Goal: Information Seeking & Learning: Find specific page/section

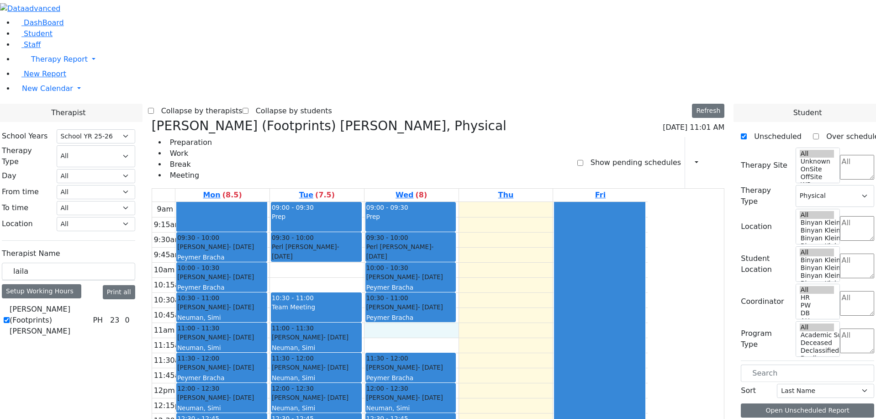
select select "212"
select select "2"
click at [152, 118] on icon at bounding box center [152, 125] width 0 height 15
checkbox input "false"
select select
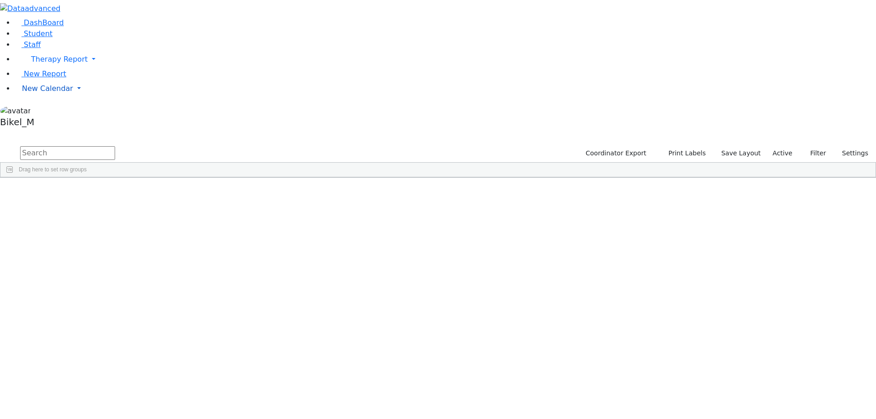
click at [60, 68] on link "New Calendar" at bounding box center [445, 59] width 861 height 18
click at [53, 111] on span "Calendar" at bounding box center [36, 106] width 33 height 9
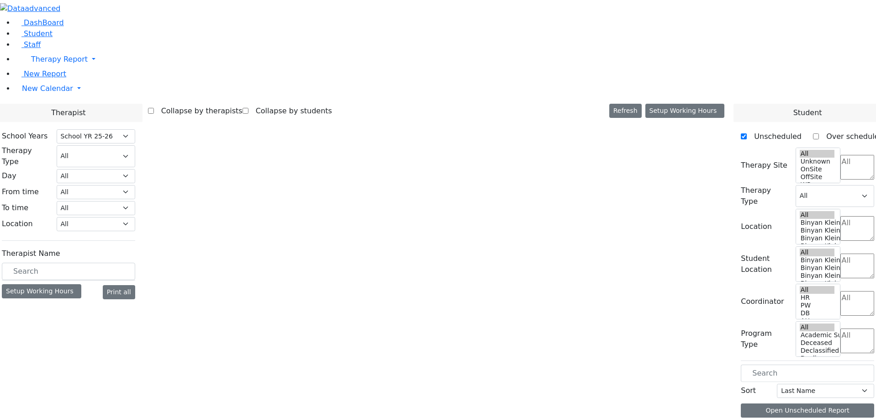
select select "212"
click at [134, 263] on input "text" at bounding box center [68, 271] width 133 height 17
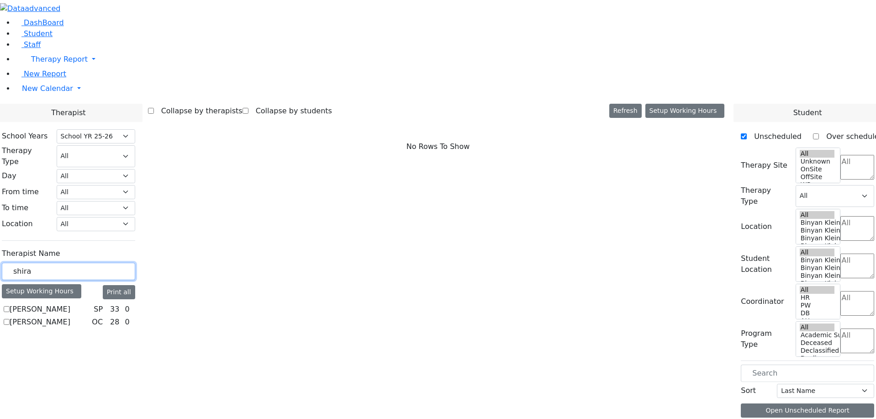
type input "shira"
click at [70, 304] on label "[PERSON_NAME]" at bounding box center [40, 309] width 61 height 11
click at [10, 306] on input "[PERSON_NAME]" at bounding box center [7, 309] width 6 height 6
checkbox input "true"
select select "3"
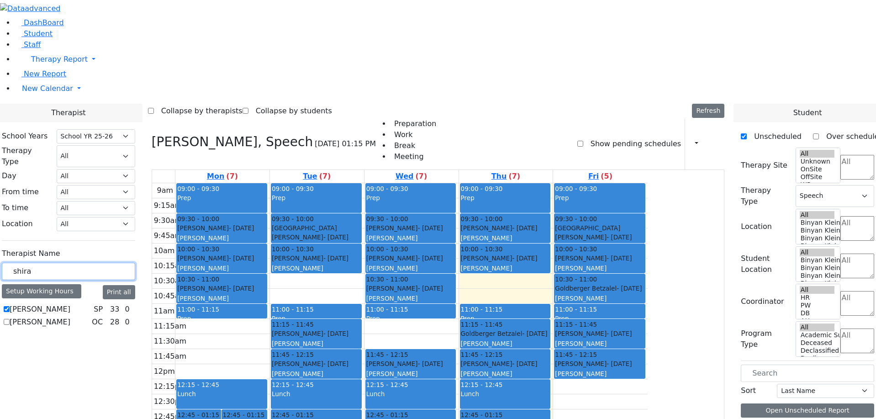
drag, startPoint x: 149, startPoint y: 161, endPoint x: 101, endPoint y: 163, distance: 48.5
click at [102, 163] on div "School Years Select School YR Summer YR 25 School YR 25-26 Summer YR 25 School …" at bounding box center [69, 229] width 148 height 215
type input "epst"
click at [70, 304] on label "[PERSON_NAME]" at bounding box center [40, 309] width 61 height 11
click at [10, 306] on input "[PERSON_NAME]" at bounding box center [7, 309] width 6 height 6
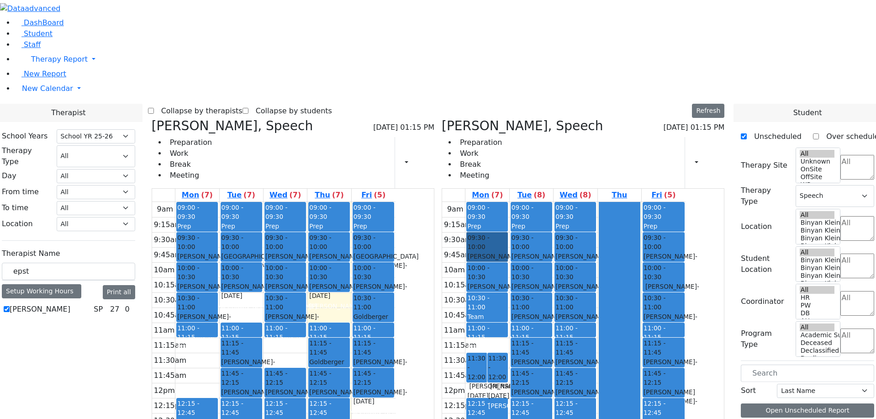
click at [640, 284] on div at bounding box center [619, 382] width 41 height 361
click at [508, 232] on link "09:30 - 10:00 [PERSON_NAME] - [DATE] [PERSON_NAME]" at bounding box center [487, 247] width 42 height 30
drag, startPoint x: 542, startPoint y: 105, endPoint x: 308, endPoint y: 216, distance: 258.5
click at [289, 214] on div "Horowitz Shira, Speech 08/28/2025 01:15 PM Preparation Work Break Meeting Print…" at bounding box center [438, 341] width 580 height 446
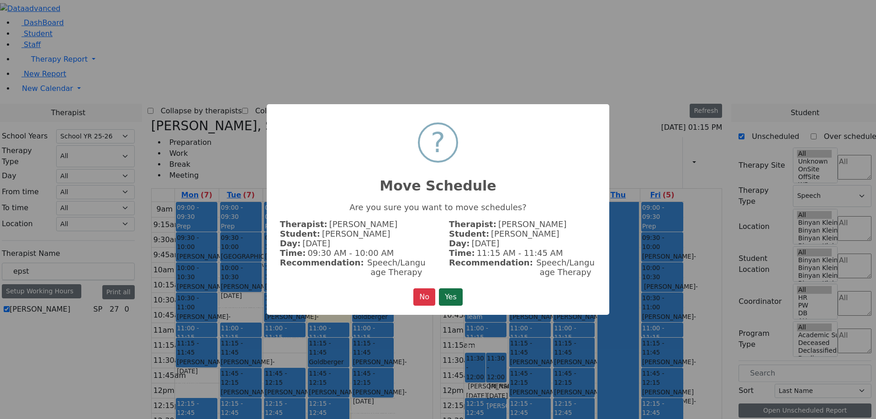
click at [447, 304] on button "Yes" at bounding box center [451, 296] width 24 height 17
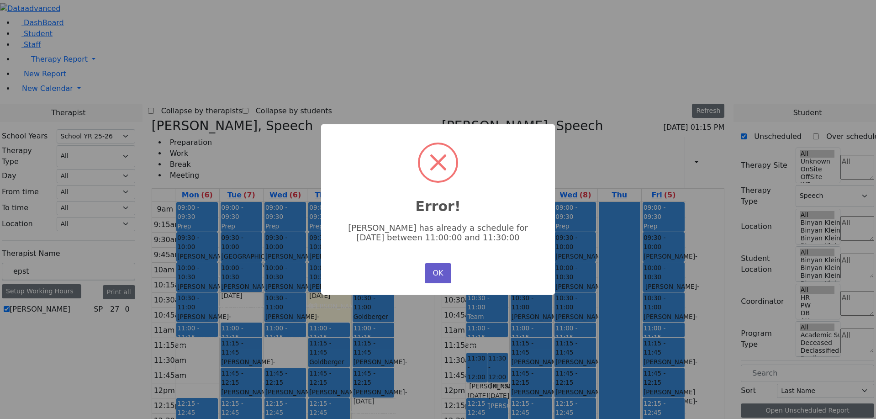
click at [437, 268] on button "OK" at bounding box center [438, 273] width 26 height 20
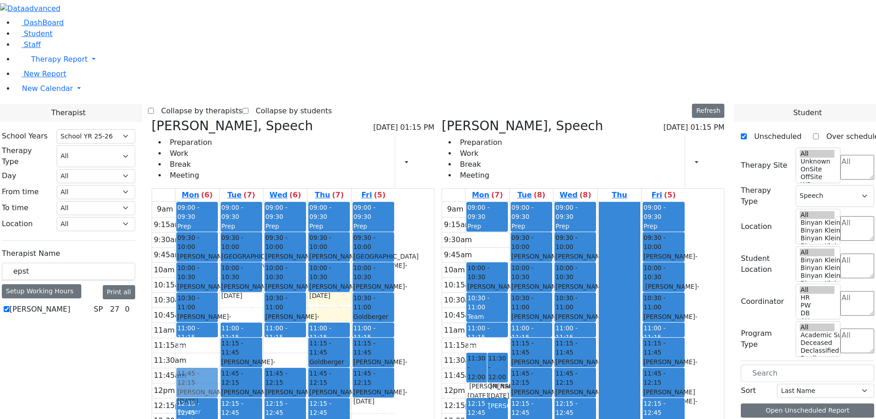
drag, startPoint x: 547, startPoint y: 107, endPoint x: 284, endPoint y: 235, distance: 292.4
click at [285, 242] on div "Horowitz Shira, Speech 08/28/2025 01:15 PM Preparation Work Break Meeting Print…" at bounding box center [438, 341] width 580 height 446
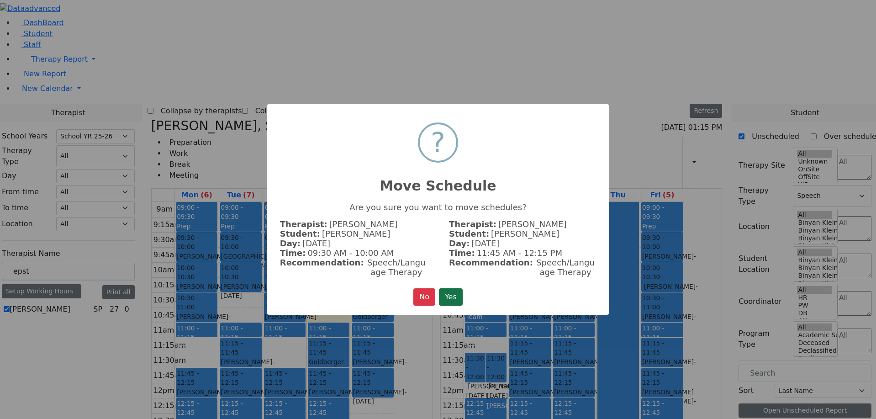
click at [447, 297] on button "Yes" at bounding box center [451, 296] width 24 height 17
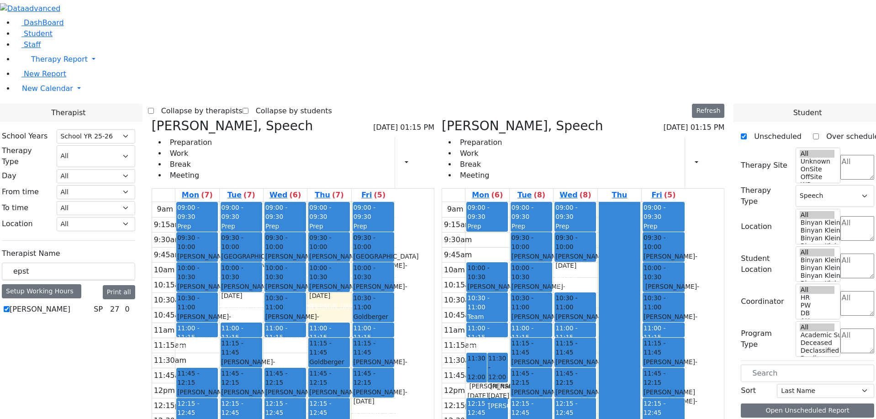
drag, startPoint x: 626, startPoint y: 140, endPoint x: 393, endPoint y: 391, distance: 342.8
click at [393, 391] on div "Horowitz Shira, Speech 08/28/2025 01:15 PM Preparation Work Break Meeting Print…" at bounding box center [438, 341] width 580 height 446
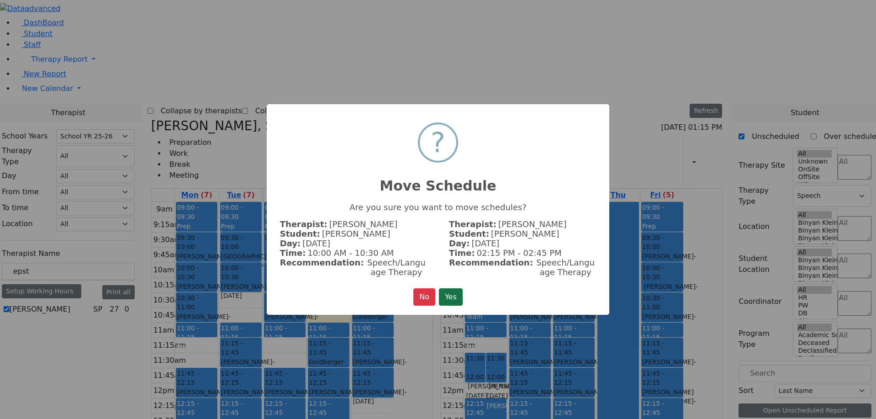
click at [442, 304] on button "Yes" at bounding box center [451, 296] width 24 height 17
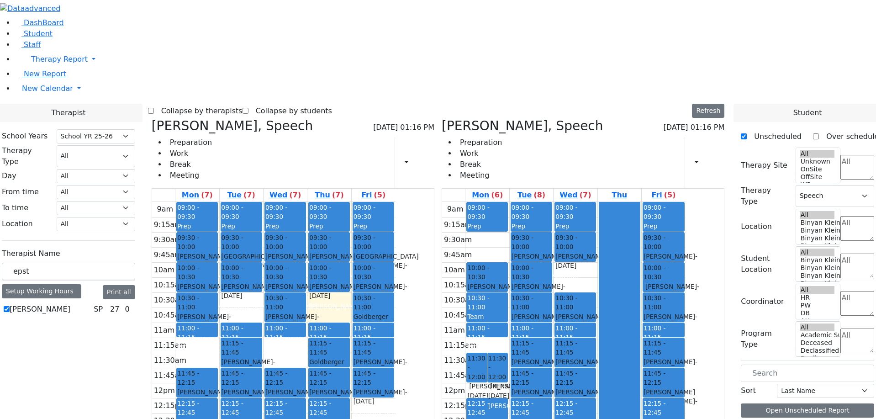
click at [609, 388] on span "- 05/04/2018" at bounding box center [582, 396] width 54 height 16
drag, startPoint x: 628, startPoint y: 252, endPoint x: 622, endPoint y: 150, distance: 101.5
click at [597, 202] on div "09:00 - 09:30 Prep 09:30 - 10:00 Katz Rivka - 11/06/2015 Peymer Bracha 10:30 - …" at bounding box center [574, 383] width 43 height 362
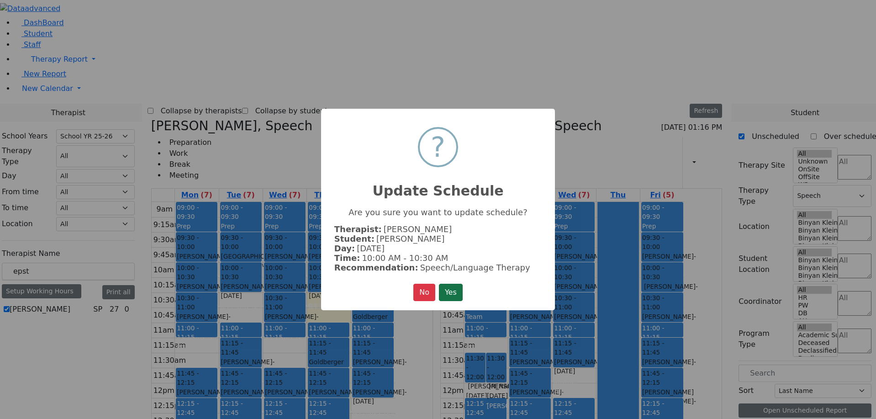
click at [458, 291] on button "Yes" at bounding box center [451, 292] width 24 height 17
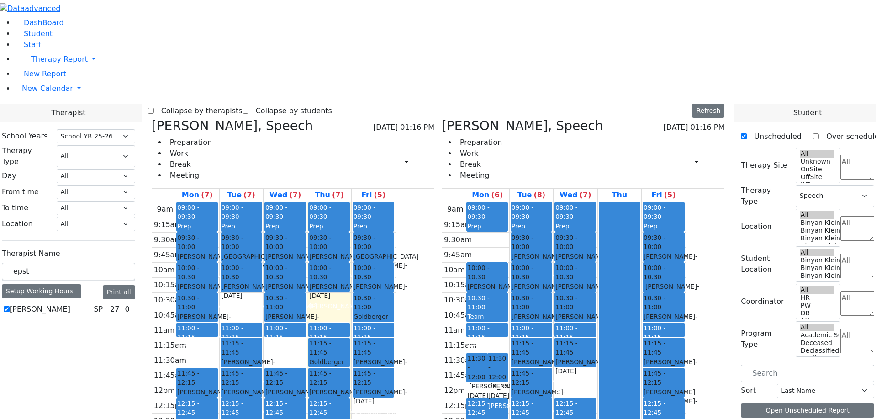
click at [70, 304] on label "[PERSON_NAME]" at bounding box center [40, 309] width 61 height 11
click at [10, 306] on input "[PERSON_NAME]" at bounding box center [7, 309] width 6 height 6
checkbox input "false"
select select
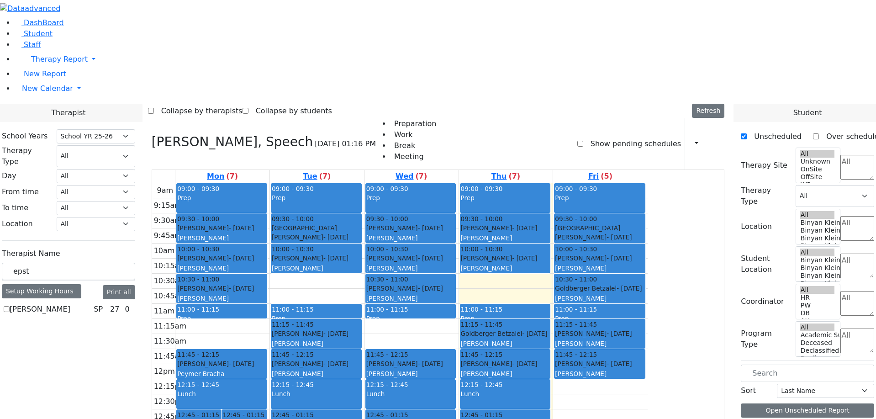
click at [70, 304] on label "[PERSON_NAME]" at bounding box center [40, 309] width 61 height 11
click at [10, 306] on input "[PERSON_NAME]" at bounding box center [7, 309] width 6 height 6
checkbox input "true"
select select "3"
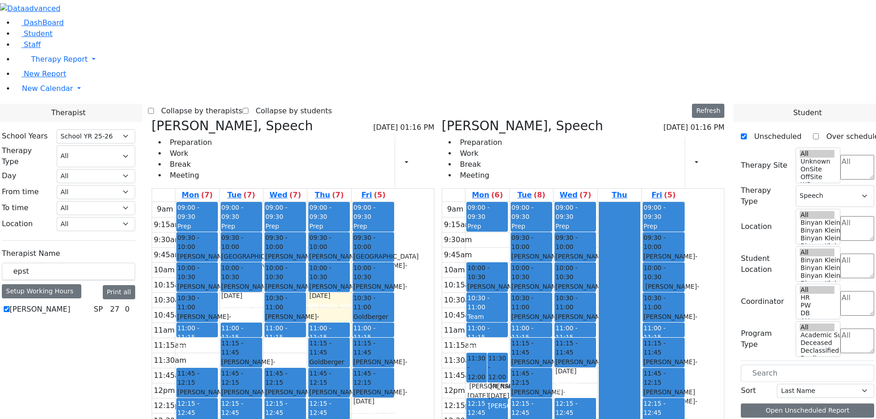
drag, startPoint x: 662, startPoint y: 237, endPoint x: 668, endPoint y: 263, distance: 26.7
click at [640, 263] on div at bounding box center [619, 382] width 41 height 361
drag, startPoint x: 726, startPoint y: 314, endPoint x: 726, endPoint y: 322, distance: 8.2
click at [685, 322] on div "9am 9:15am 9:30am 9:45am 10am 10:15am 10:30am 10:45am 11am 11:15am 11:30am 11:4…" at bounding box center [563, 383] width 243 height 362
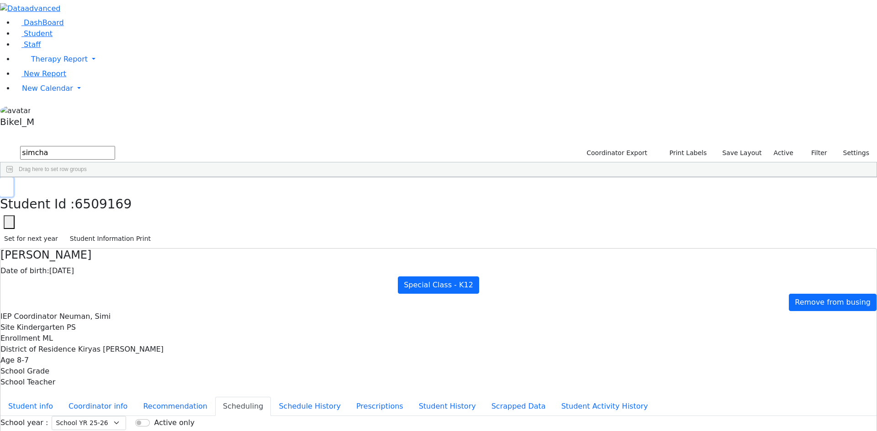
click at [13, 178] on button "button" at bounding box center [6, 187] width 13 height 19
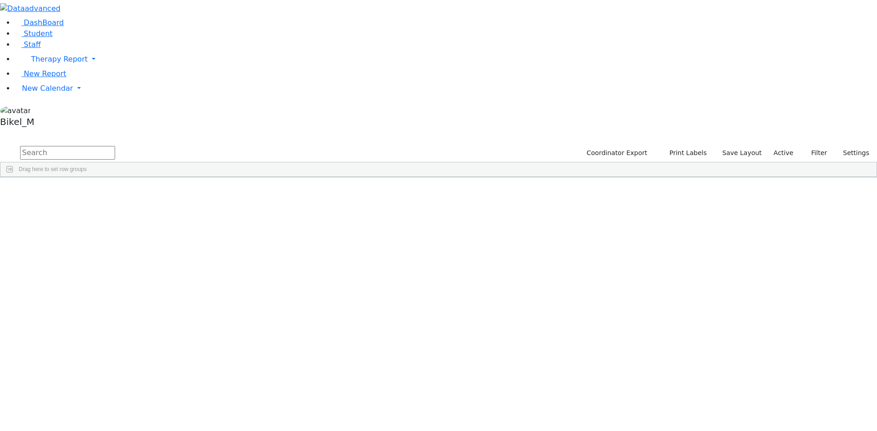
click at [115, 146] on input "text" at bounding box center [67, 153] width 95 height 14
type input "y"
type input "werz"
click at [116, 218] on div "[PERSON_NAME]" at bounding box center [88, 224] width 58 height 13
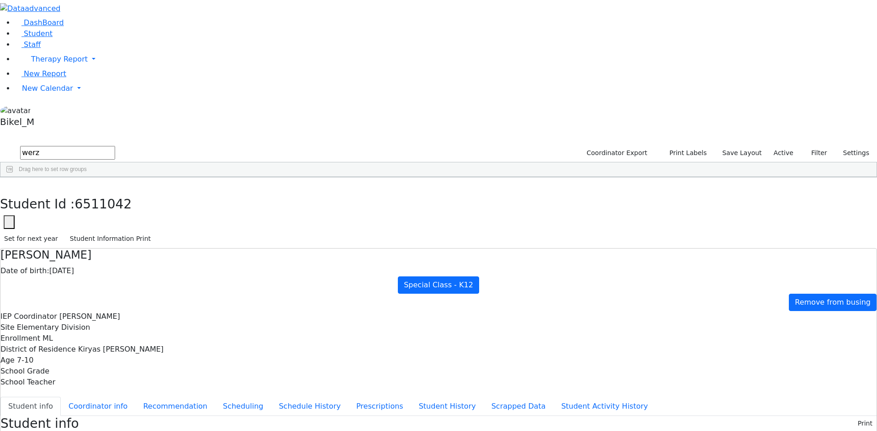
scroll to position [46, 0]
click at [135, 397] on button "Coordinator info" at bounding box center [98, 406] width 74 height 19
click at [13, 178] on button "button" at bounding box center [6, 187] width 13 height 19
click at [116, 231] on div "[PERSON_NAME]" at bounding box center [88, 237] width 58 height 13
click at [116, 243] on div "[PERSON_NAME]" at bounding box center [88, 249] width 58 height 13
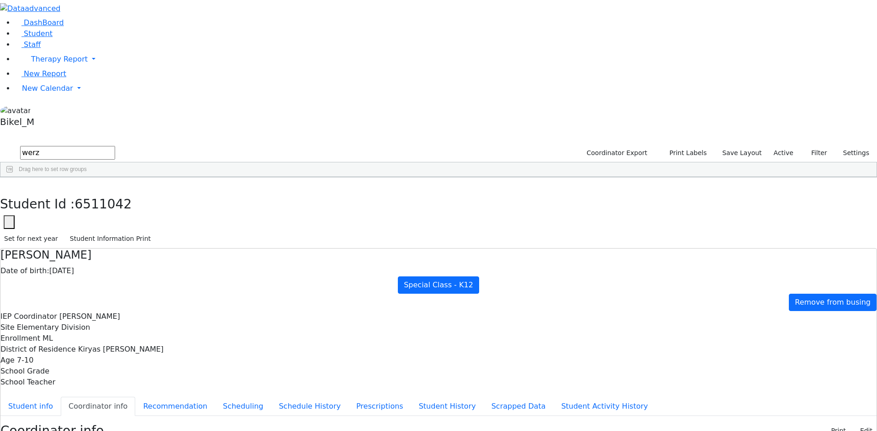
click at [116, 256] on div "[PERSON_NAME]" at bounding box center [88, 262] width 58 height 13
click at [116, 243] on div "[PERSON_NAME]" at bounding box center [88, 249] width 58 height 13
click at [116, 231] on div "[PERSON_NAME]" at bounding box center [88, 237] width 58 height 13
click at [116, 243] on div "[PERSON_NAME]" at bounding box center [88, 249] width 58 height 13
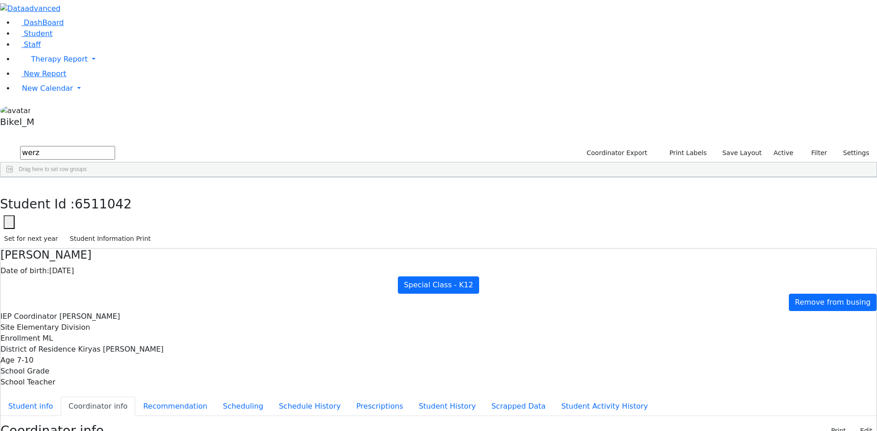
drag, startPoint x: 153, startPoint y: 42, endPoint x: 124, endPoint y: 45, distance: 29.0
click at [115, 146] on input "werz" at bounding box center [67, 153] width 95 height 14
click at [115, 146] on input "text" at bounding box center [67, 153] width 95 height 14
type input "henny"
click at [116, 192] on div "[PERSON_NAME]" at bounding box center [88, 198] width 58 height 13
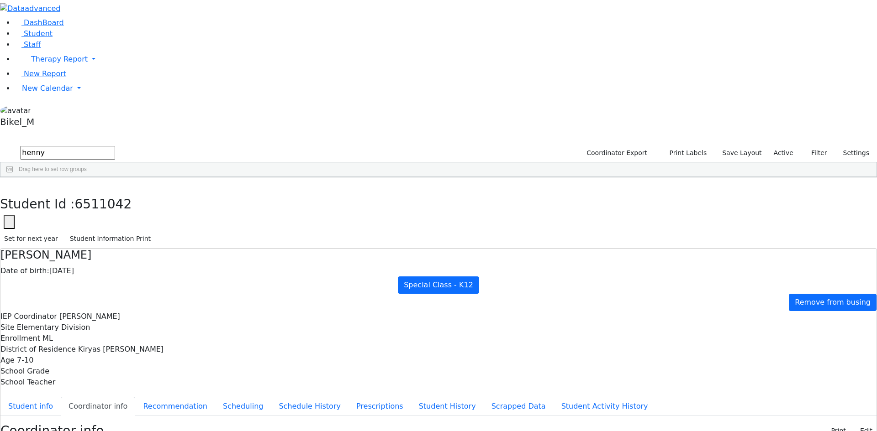
click at [116, 192] on div "[PERSON_NAME]" at bounding box center [88, 198] width 58 height 13
click at [216, 397] on ul "Student info Coordinator info Recommendation Scheduling Schedule History Prescr…" at bounding box center [438, 406] width 876 height 19
click at [61, 397] on button "Student info" at bounding box center [30, 406] width 60 height 19
click at [135, 397] on button "Coordinator info" at bounding box center [98, 406] width 74 height 19
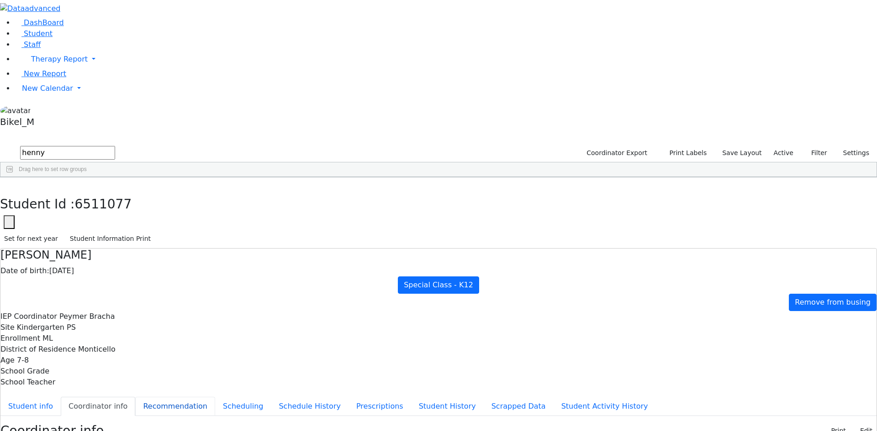
click at [215, 397] on button "Recommendation" at bounding box center [175, 406] width 80 height 19
checkbox input "true"
click at [135, 397] on button "Coordinator info" at bounding box center [98, 406] width 74 height 19
click at [61, 397] on button "Student info" at bounding box center [30, 406] width 60 height 19
click at [215, 397] on button "Recommendation" at bounding box center [175, 406] width 80 height 19
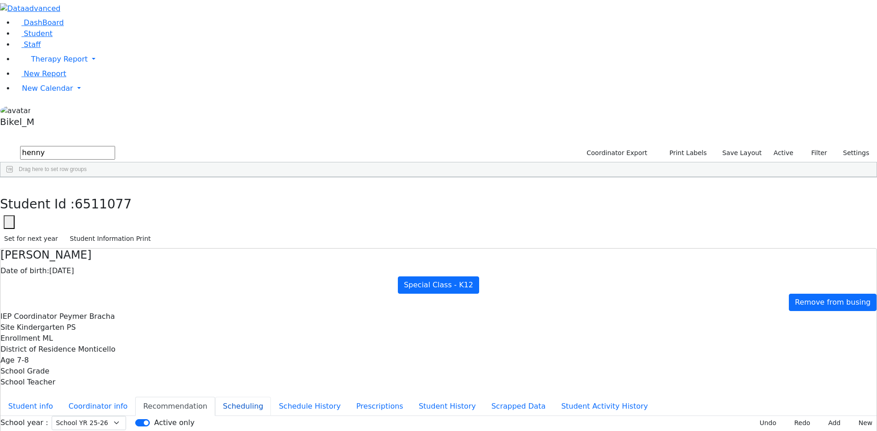
click at [225, 397] on button "Scheduling" at bounding box center [243, 406] width 56 height 19
click at [135, 397] on button "Coordinator info" at bounding box center [98, 406] width 74 height 19
click at [9, 184] on icon "button" at bounding box center [6, 186] width 5 height 5
drag, startPoint x: 171, startPoint y: 41, endPoint x: 86, endPoint y: 44, distance: 85.5
click at [86, 44] on div "DashBoard Student Staff Therapy Report Student Old Calendar Report" at bounding box center [438, 423] width 877 height 846
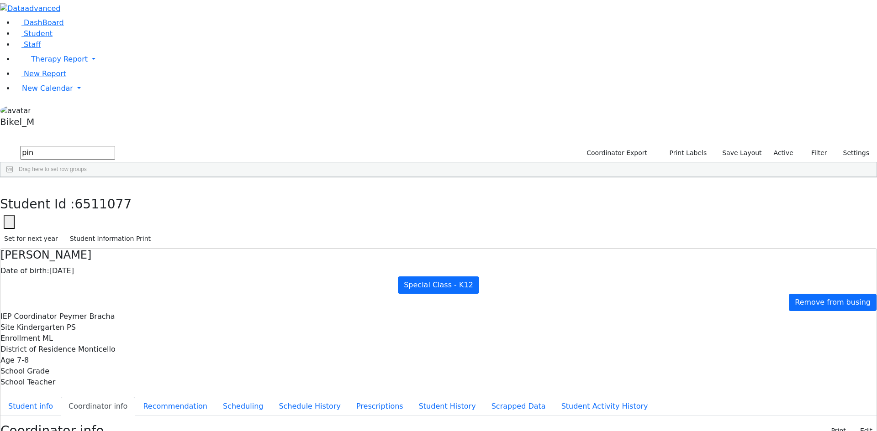
type input "pin"
click at [114, 205] on div "Ellenbogen" at bounding box center [85, 211] width 58 height 13
click at [61, 397] on button "Student info" at bounding box center [30, 406] width 60 height 19
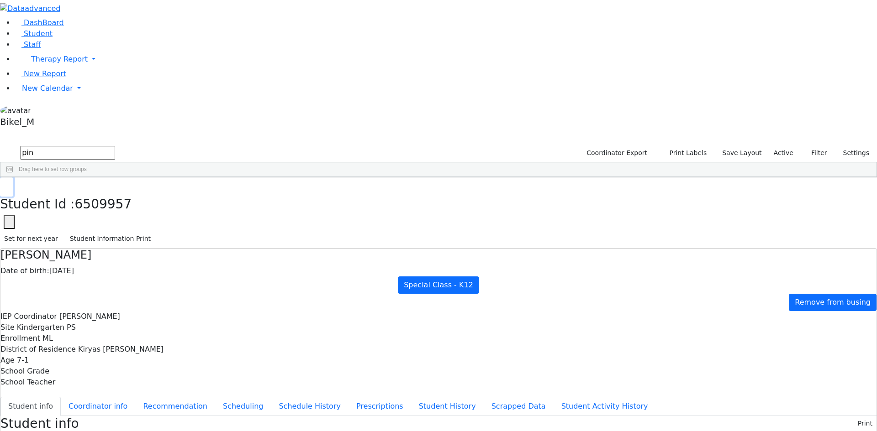
click at [9, 184] on icon "button" at bounding box center [6, 186] width 5 height 5
